Goal: Task Accomplishment & Management: Manage account settings

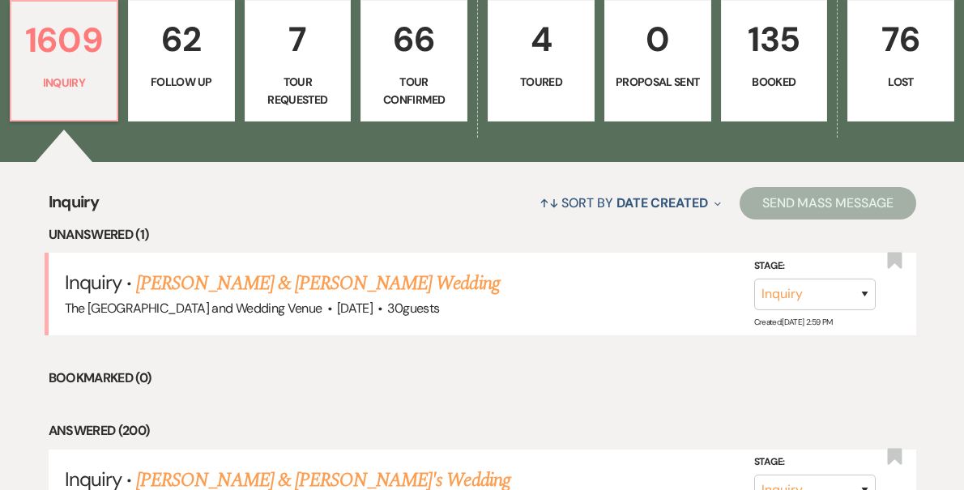
scroll to position [479, 0]
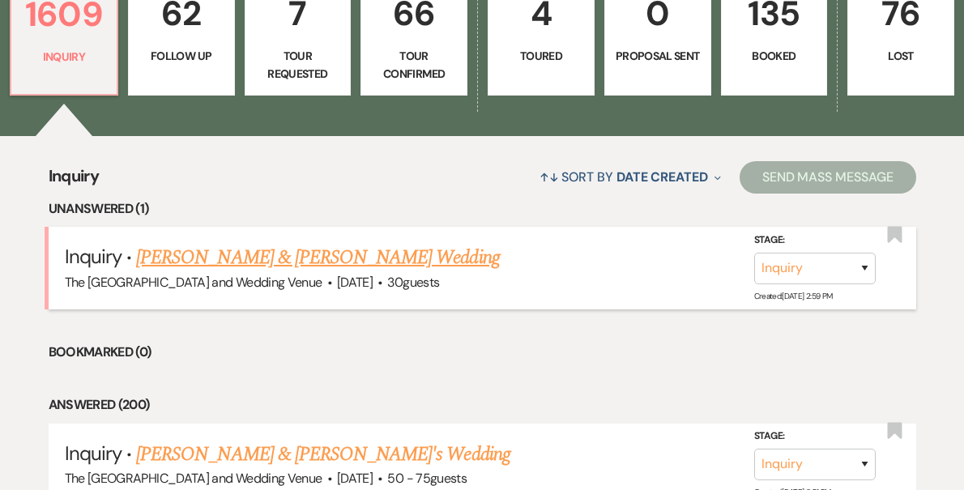
click at [254, 265] on link "[PERSON_NAME] & [PERSON_NAME] Wedding" at bounding box center [317, 257] width 363 height 29
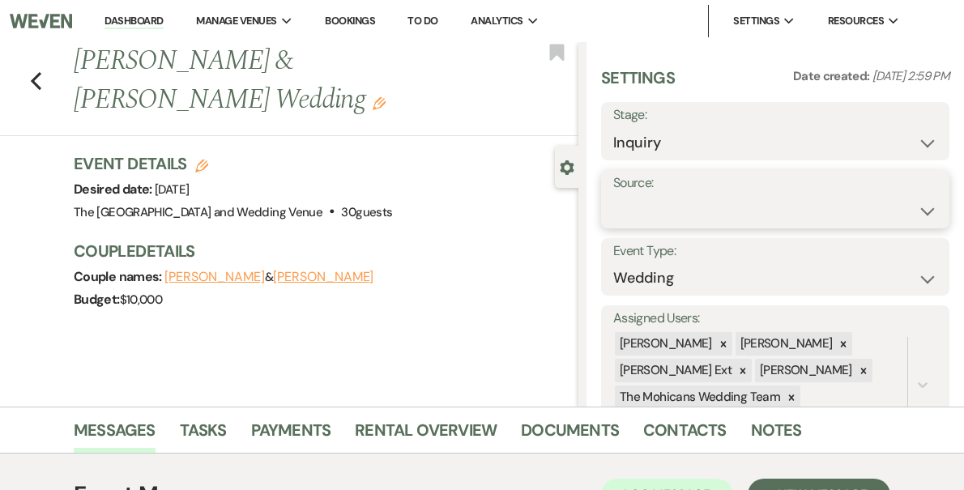
click at [685, 207] on select "Weven Venue Website Instagram Facebook Pinterest Google The Knot Wedding Wire H…" at bounding box center [775, 211] width 324 height 32
select select "5"
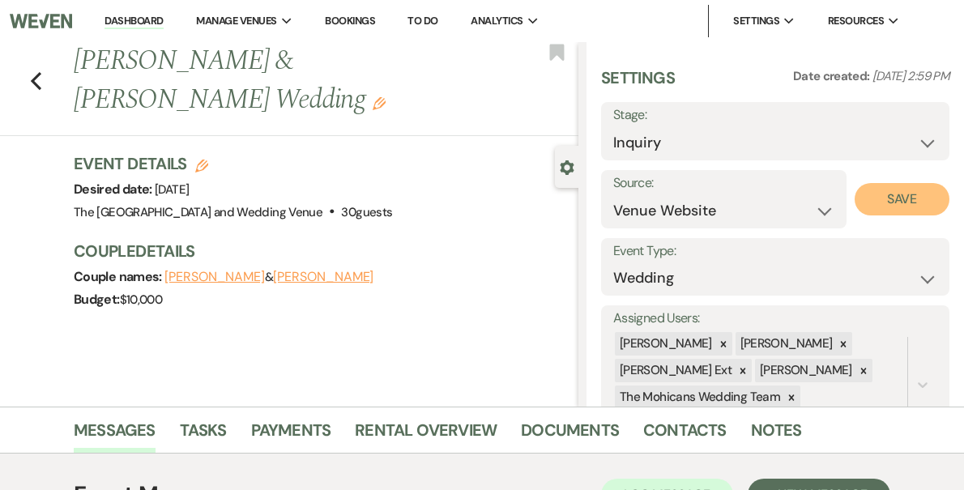
click at [890, 194] on button "Save" at bounding box center [902, 199] width 95 height 32
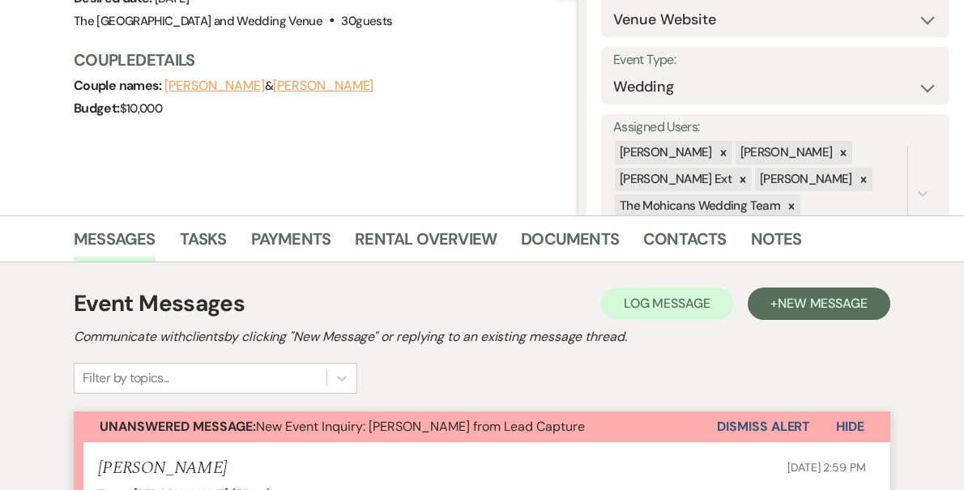
scroll to position [232, 0]
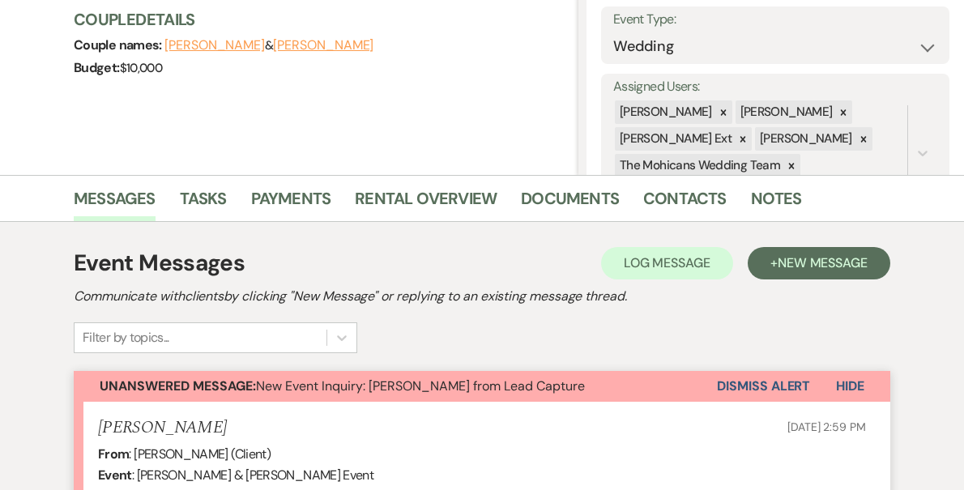
click at [757, 386] on button "Dismiss Alert" at bounding box center [763, 386] width 93 height 31
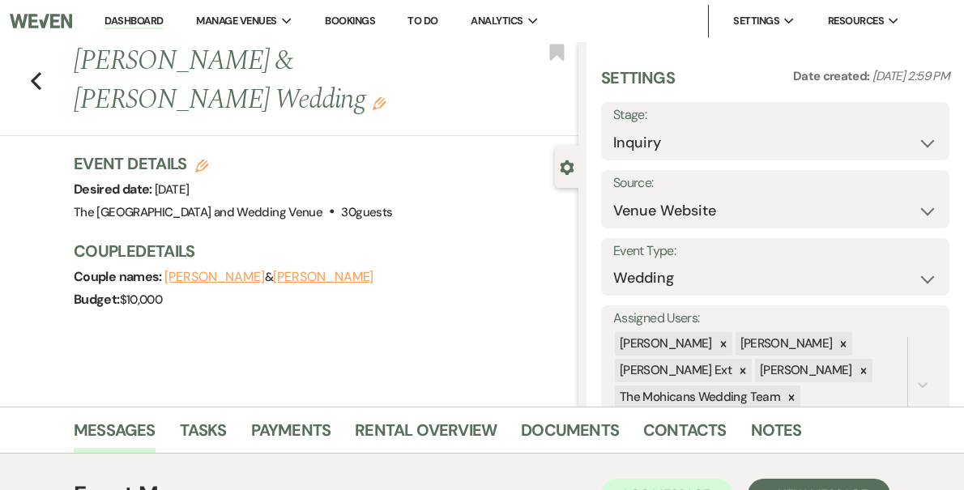
click at [163, 23] on link "Dashboard" at bounding box center [134, 21] width 58 height 15
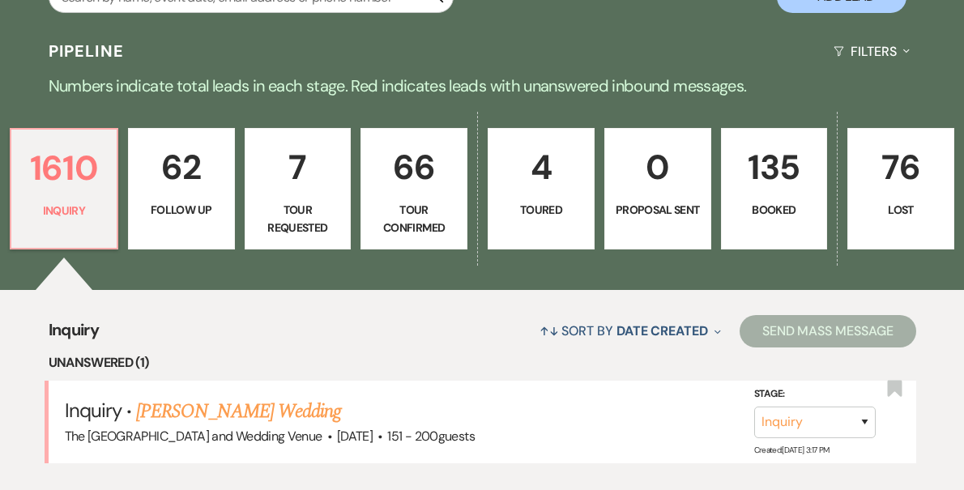
scroll to position [459, 0]
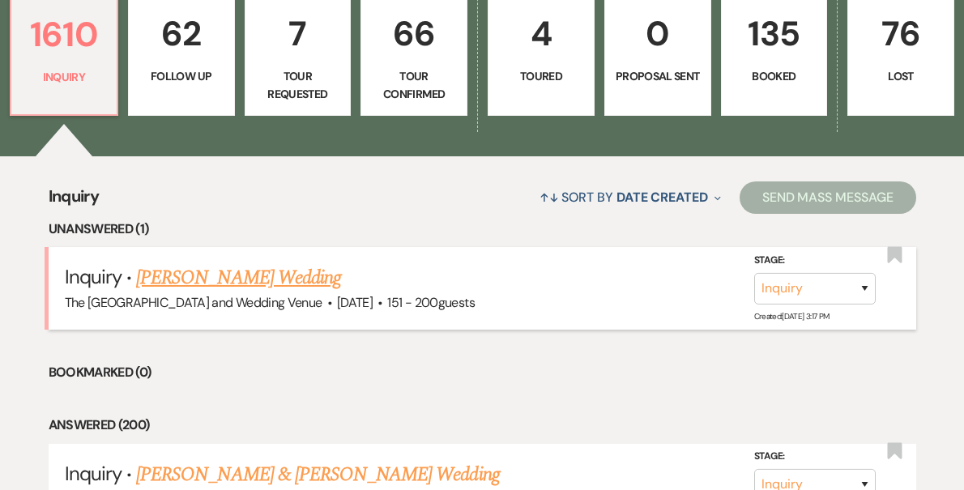
click at [298, 271] on link "Peter Bartkowiak's Wedding" at bounding box center [238, 277] width 205 height 29
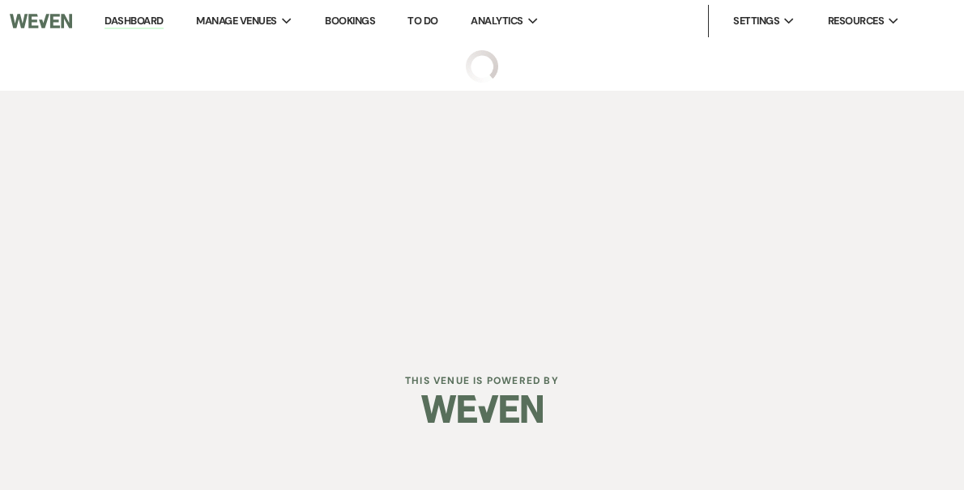
select select "2"
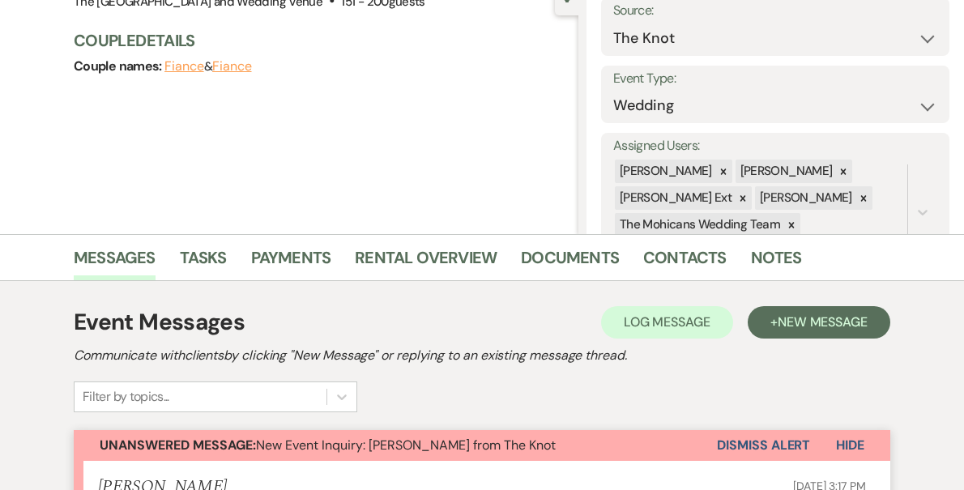
scroll to position [213, 0]
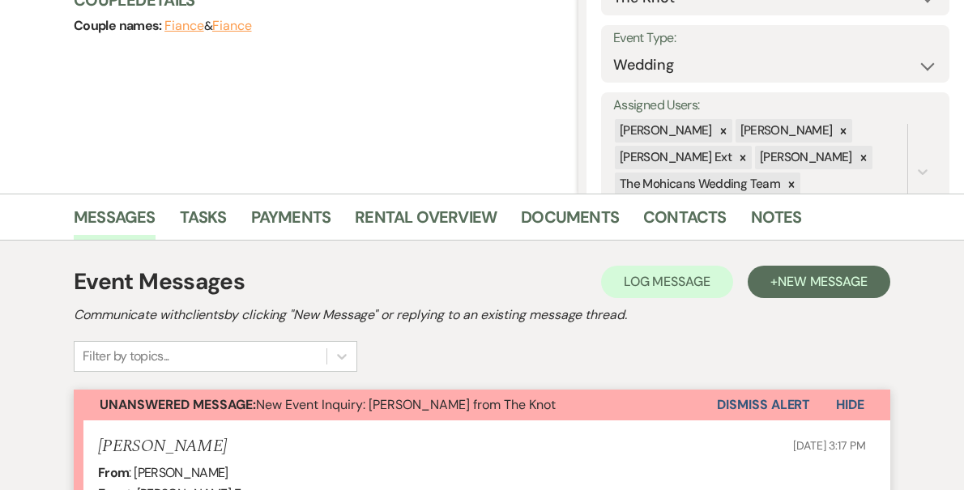
click at [736, 405] on button "Dismiss Alert" at bounding box center [763, 405] width 93 height 31
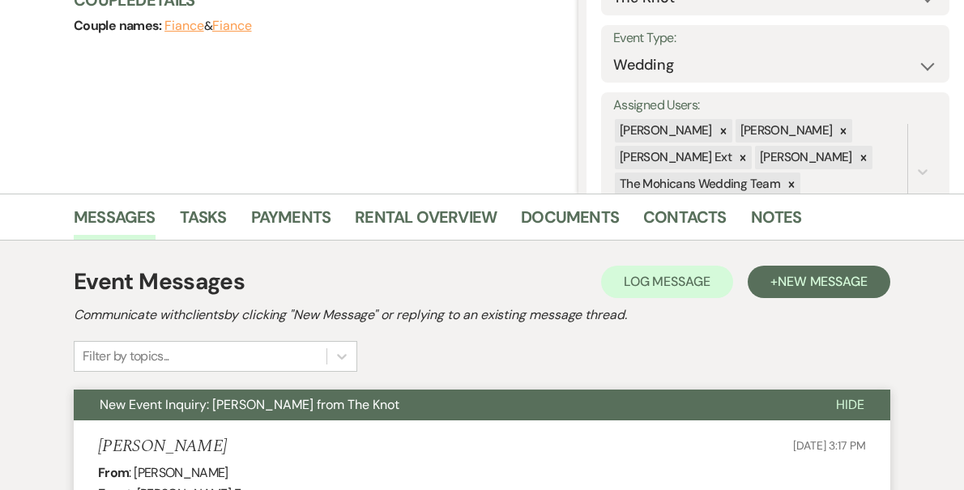
scroll to position [0, 0]
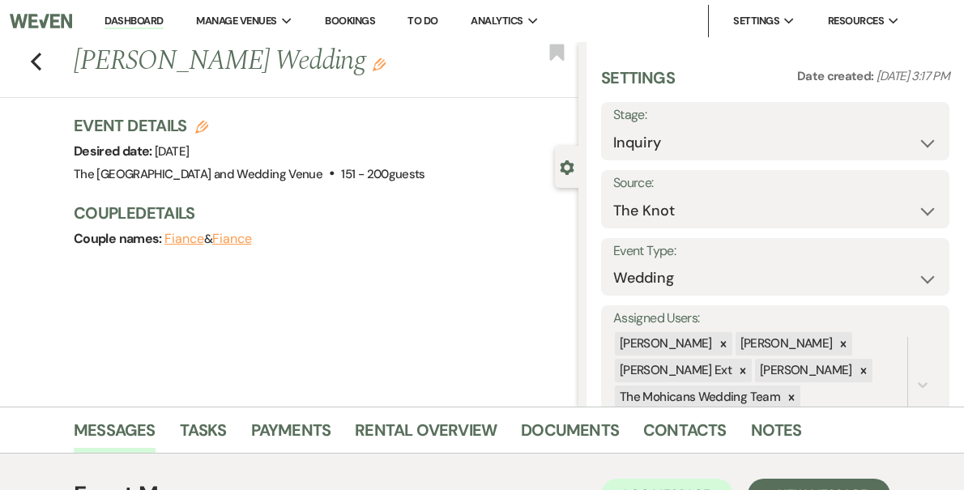
click at [163, 26] on link "Dashboard" at bounding box center [134, 21] width 58 height 15
